Goal: Information Seeking & Learning: Learn about a topic

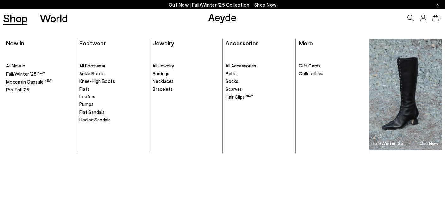
click at [14, 16] on link "Shop" at bounding box center [15, 18] width 24 height 11
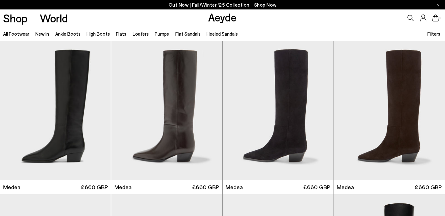
click at [71, 35] on link "Ankle Boots" at bounding box center [67, 34] width 25 height 6
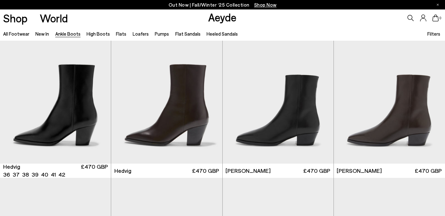
scroll to position [171, 0]
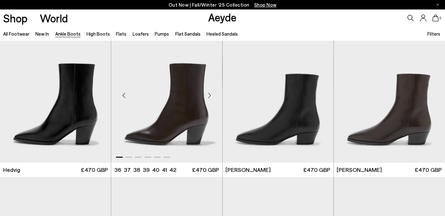
click at [208, 97] on div "Next slide" at bounding box center [209, 95] width 19 height 19
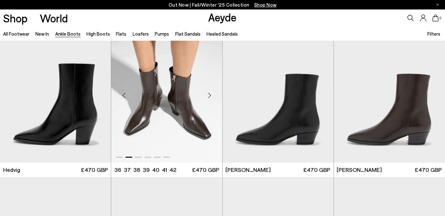
click at [208, 97] on div "Next slide" at bounding box center [209, 95] width 19 height 19
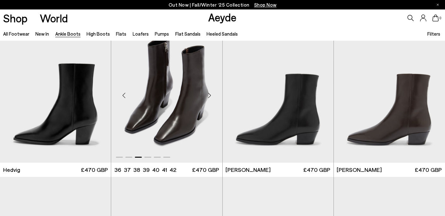
click at [208, 97] on div "Next slide" at bounding box center [209, 95] width 19 height 19
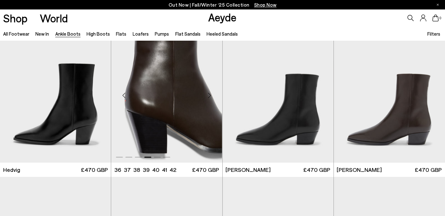
click at [208, 97] on div "Next slide" at bounding box center [209, 95] width 19 height 19
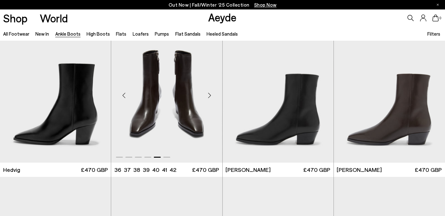
click at [208, 97] on div "Next slide" at bounding box center [209, 95] width 19 height 19
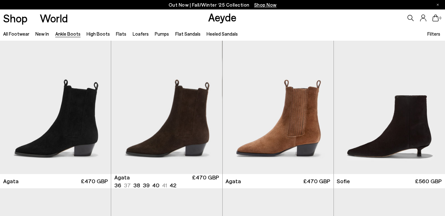
scroll to position [314, 0]
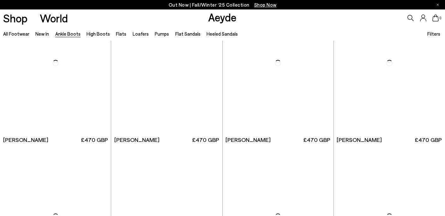
scroll to position [970, 0]
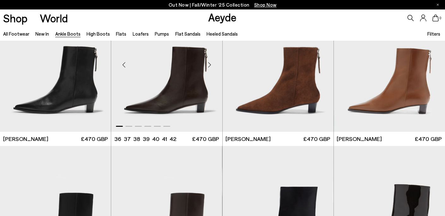
click at [209, 66] on div "Next slide" at bounding box center [209, 64] width 19 height 19
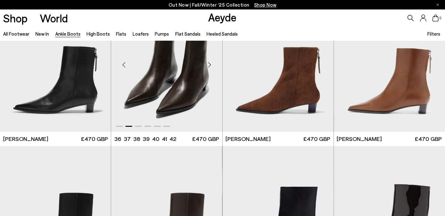
click at [209, 66] on div "Next slide" at bounding box center [209, 64] width 19 height 19
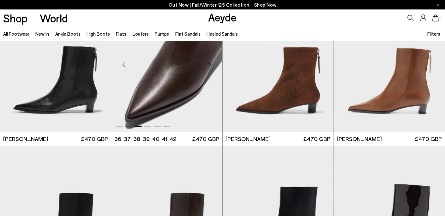
click at [209, 66] on div "Next slide" at bounding box center [209, 64] width 19 height 19
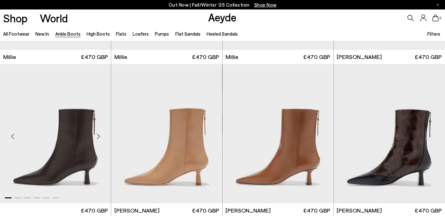
scroll to position [1351, 0]
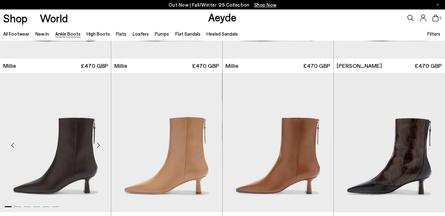
click at [98, 142] on div "Next slide" at bounding box center [98, 145] width 19 height 19
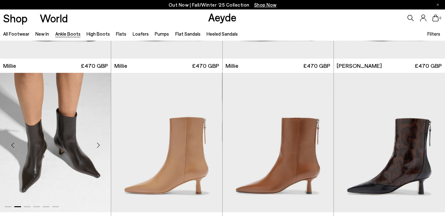
click at [98, 142] on div "Next slide" at bounding box center [98, 145] width 19 height 19
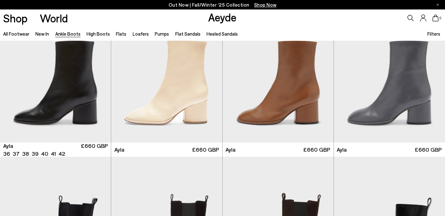
scroll to position [1708, 0]
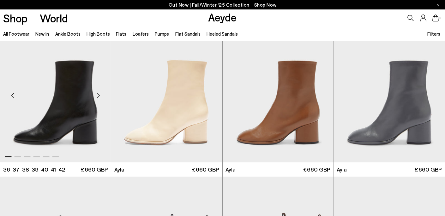
click at [96, 94] on div "Next slide" at bounding box center [98, 95] width 19 height 19
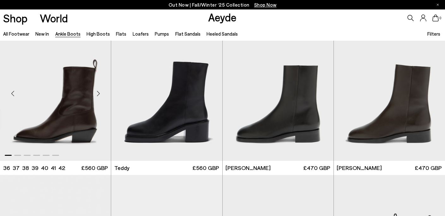
scroll to position [1997, 0]
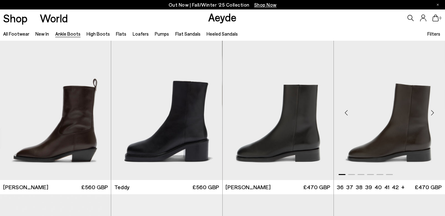
click at [430, 116] on div "Next slide" at bounding box center [432, 113] width 19 height 19
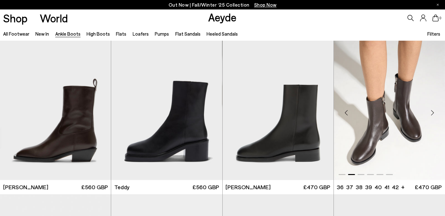
click at [430, 116] on div "Next slide" at bounding box center [432, 113] width 19 height 19
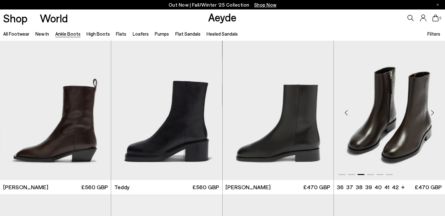
click at [430, 116] on div "Next slide" at bounding box center [432, 113] width 19 height 19
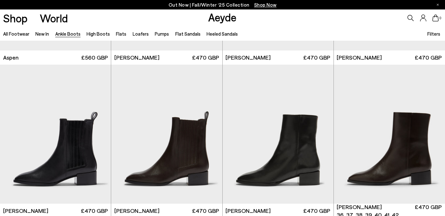
scroll to position [2647, 0]
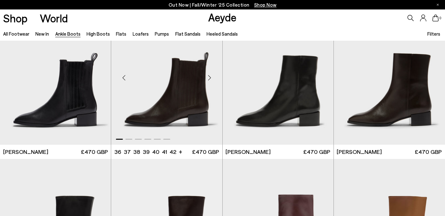
click at [211, 77] on div "Next slide" at bounding box center [209, 78] width 19 height 19
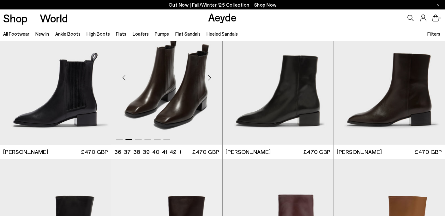
click at [212, 77] on div "Next slide" at bounding box center [209, 78] width 19 height 19
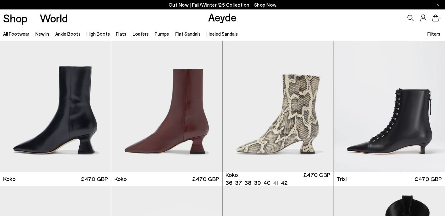
scroll to position [2935, 0]
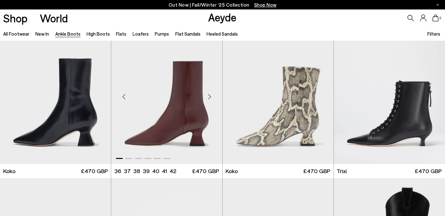
click at [209, 94] on div "Next slide" at bounding box center [209, 96] width 19 height 19
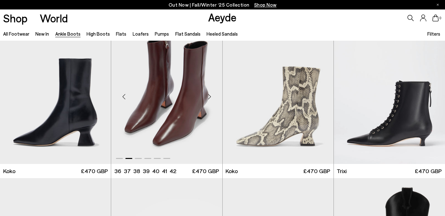
click at [209, 94] on div "Next slide" at bounding box center [209, 96] width 19 height 19
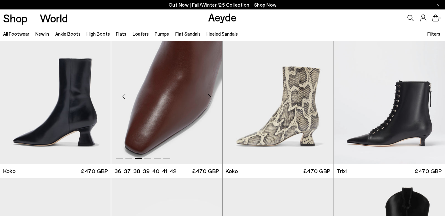
click at [209, 94] on div "Next slide" at bounding box center [209, 96] width 19 height 19
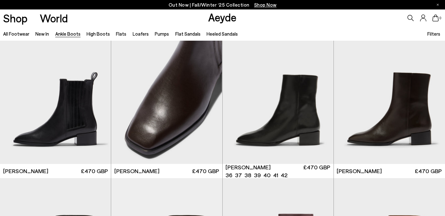
scroll to position [2619, 0]
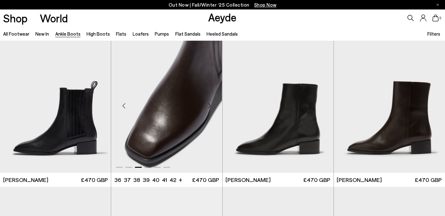
click at [173, 89] on img "3 / 6" at bounding box center [166, 104] width 111 height 140
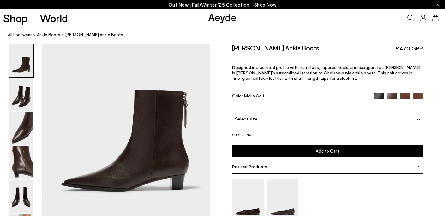
scroll to position [55, 0]
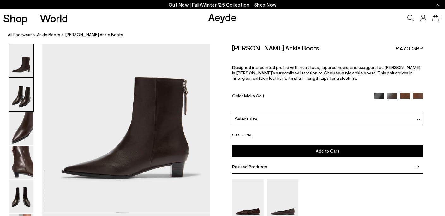
click at [24, 105] on img at bounding box center [21, 94] width 25 height 33
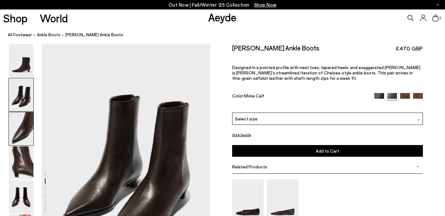
click at [24, 122] on img at bounding box center [21, 128] width 25 height 33
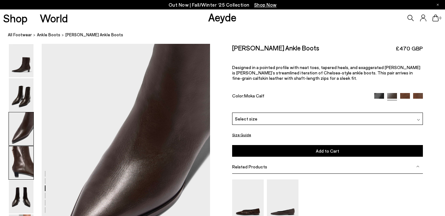
click at [23, 156] on img at bounding box center [21, 162] width 25 height 33
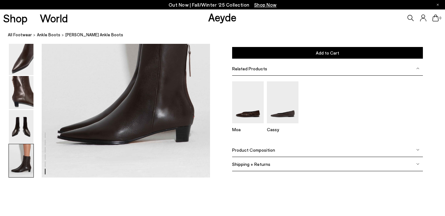
scroll to position [1216, 0]
click at [258, 152] on span "Product Composition" at bounding box center [253, 149] width 43 height 5
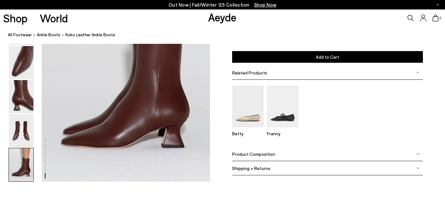
scroll to position [1175, 0]
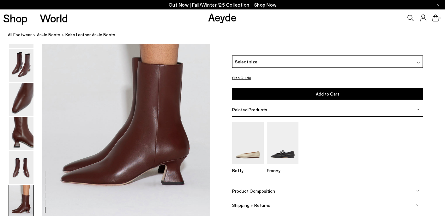
click at [266, 188] on div "Product Composition" at bounding box center [327, 191] width 191 height 14
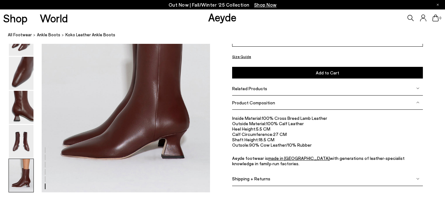
scroll to position [1187, 0]
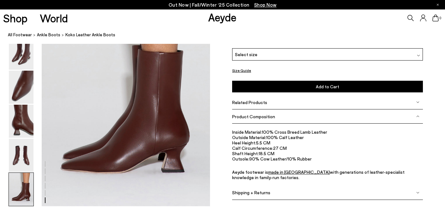
click at [372, 112] on div "Product Composition" at bounding box center [327, 117] width 191 height 14
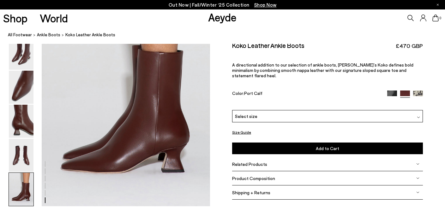
click at [364, 172] on div "Product Composition" at bounding box center [327, 179] width 191 height 14
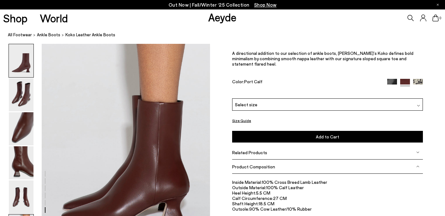
scroll to position [1169, 0]
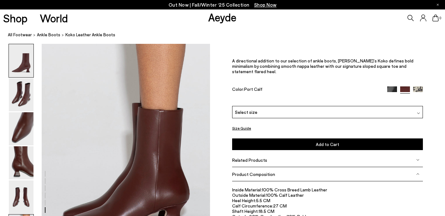
click at [28, 64] on img at bounding box center [21, 60] width 25 height 33
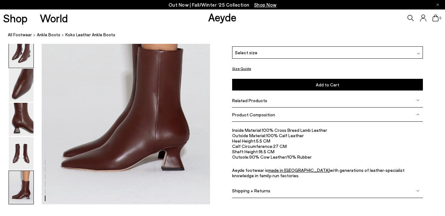
scroll to position [1191, 0]
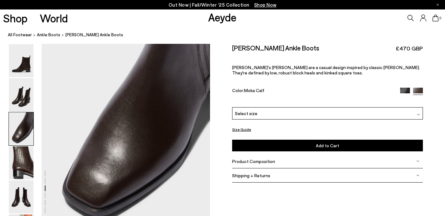
click at [257, 165] on div "Product Composition" at bounding box center [327, 161] width 191 height 14
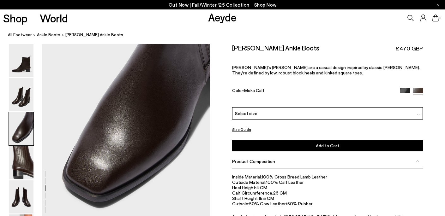
scroll to position [503, 0]
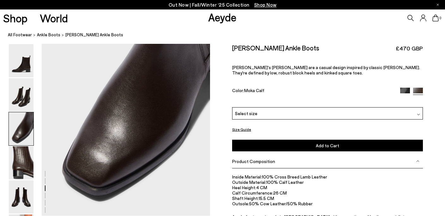
click at [185, 154] on div at bounding box center [105, 216] width 210 height 1350
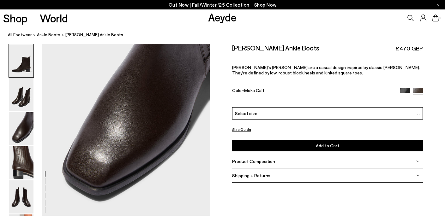
scroll to position [497, 0]
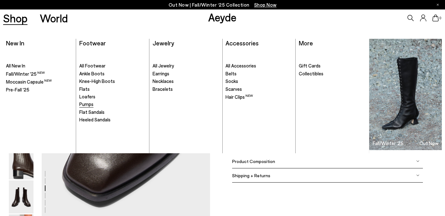
click at [82, 104] on span "Pumps" at bounding box center [86, 104] width 14 height 6
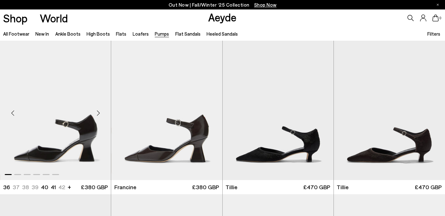
click at [83, 105] on img "1 / 6" at bounding box center [55, 111] width 111 height 140
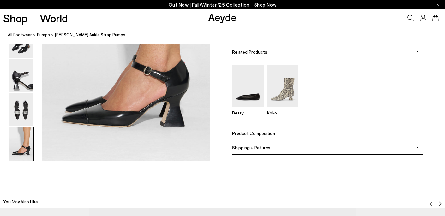
scroll to position [1217, 0]
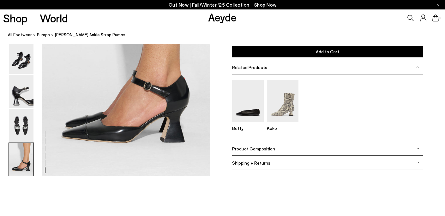
click at [265, 152] on div "Product Composition" at bounding box center [327, 149] width 191 height 14
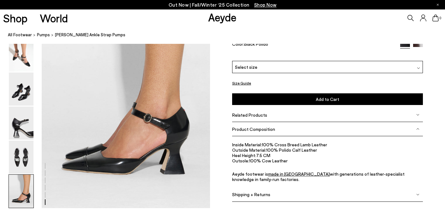
scroll to position [1178, 0]
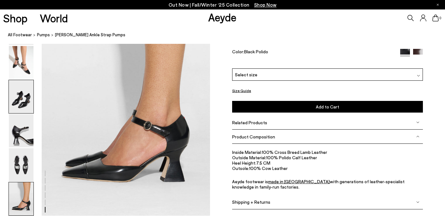
click at [26, 103] on img at bounding box center [21, 96] width 25 height 33
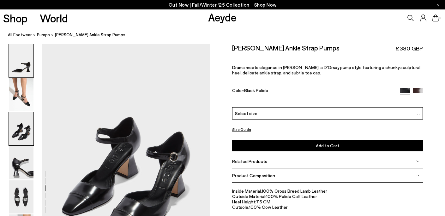
click at [20, 63] on img at bounding box center [21, 60] width 25 height 33
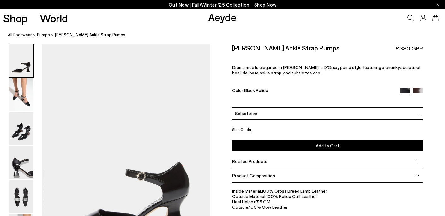
scroll to position [0, 0]
drag, startPoint x: 26, startPoint y: 73, endPoint x: 26, endPoint y: 83, distance: 10.1
click at [26, 73] on img at bounding box center [21, 60] width 25 height 33
click at [25, 90] on img at bounding box center [21, 94] width 25 height 33
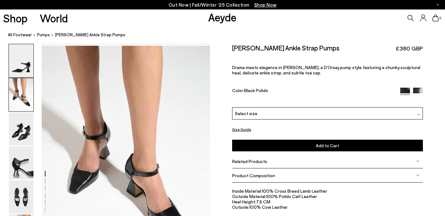
scroll to position [226, 0]
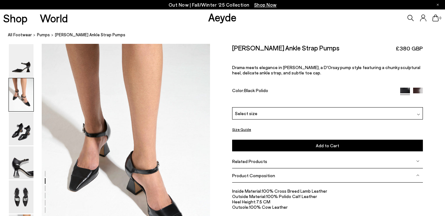
click at [419, 89] on img at bounding box center [418, 93] width 10 height 10
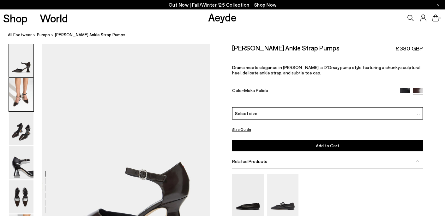
click at [21, 103] on img at bounding box center [21, 94] width 25 height 33
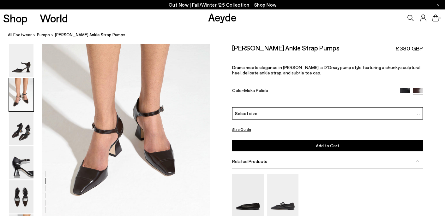
scroll to position [280, 0]
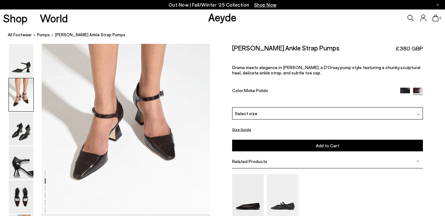
click at [33, 132] on div at bounding box center [21, 129] width 25 height 34
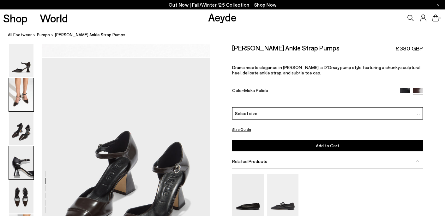
scroll to position [451, 0]
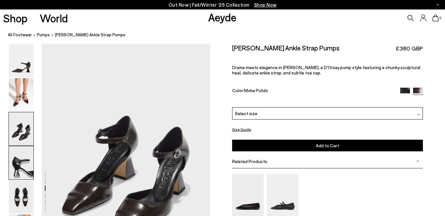
click at [18, 169] on img at bounding box center [21, 162] width 25 height 33
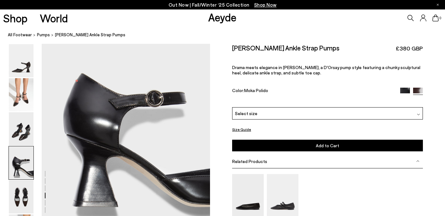
scroll to position [718, 0]
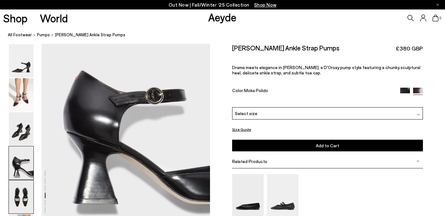
click at [21, 198] on img at bounding box center [21, 197] width 25 height 33
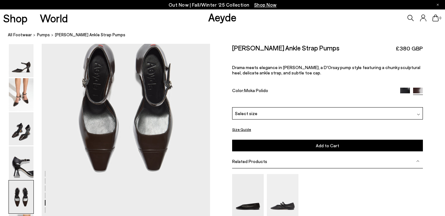
scroll to position [952, 0]
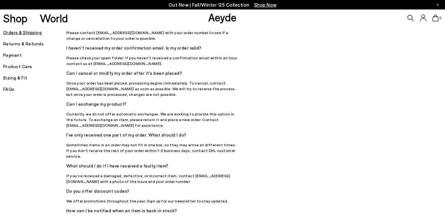
scroll to position [72, 0]
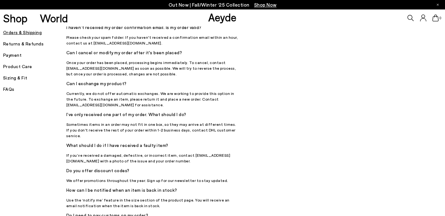
click at [25, 41] on h5 "Returns & Refunds" at bounding box center [34, 43] width 63 height 9
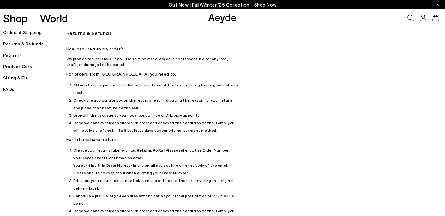
click at [149, 148] on u "Returns Portal." at bounding box center [151, 150] width 29 height 4
